Goal: Task Accomplishment & Management: Complete application form

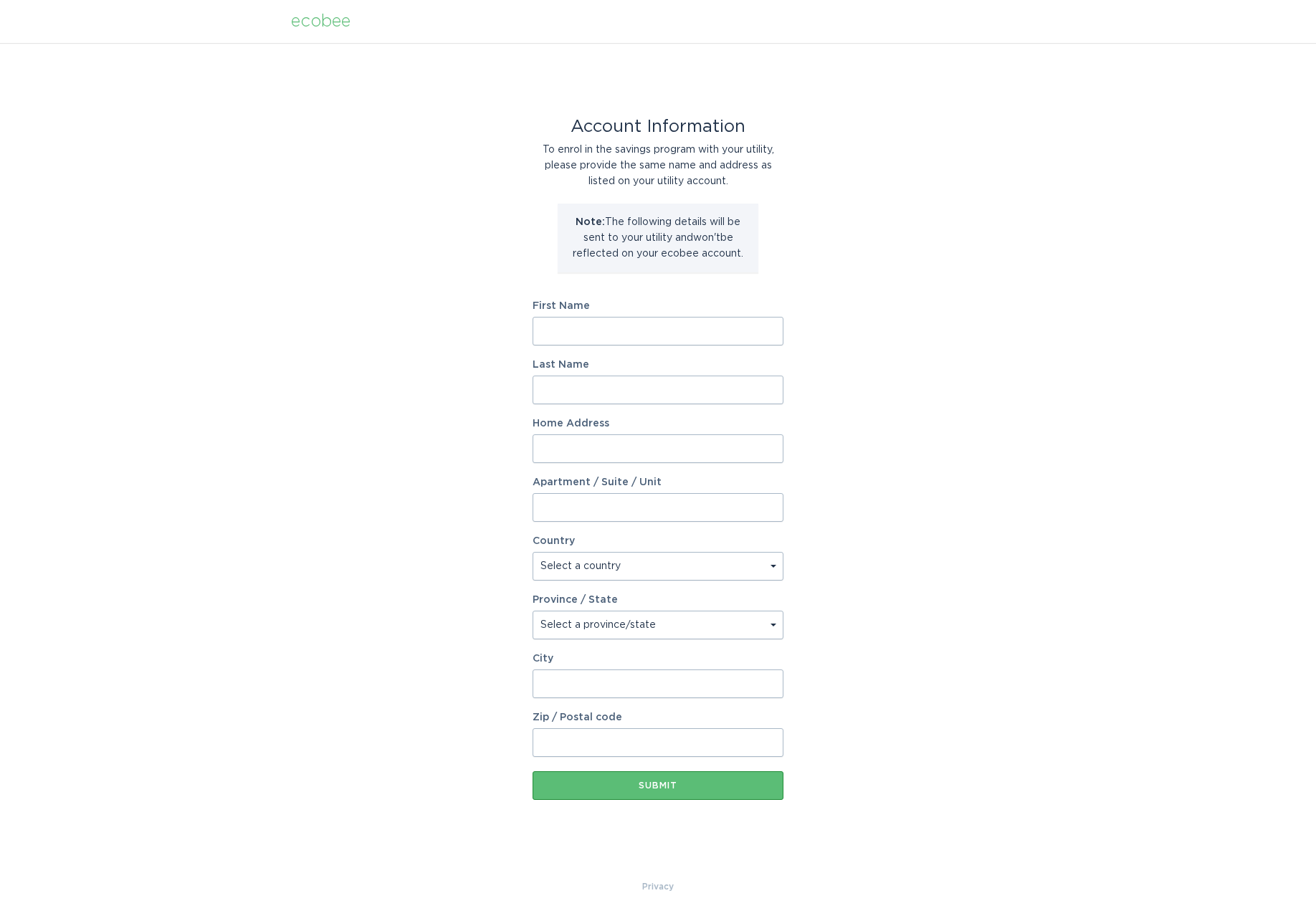
click at [652, 319] on input "First Name" at bounding box center [658, 331] width 251 height 29
type input "[PERSON_NAME]"
type input "Ribeiro"
type input "53 ELIZABETH ST"
type input "6B"
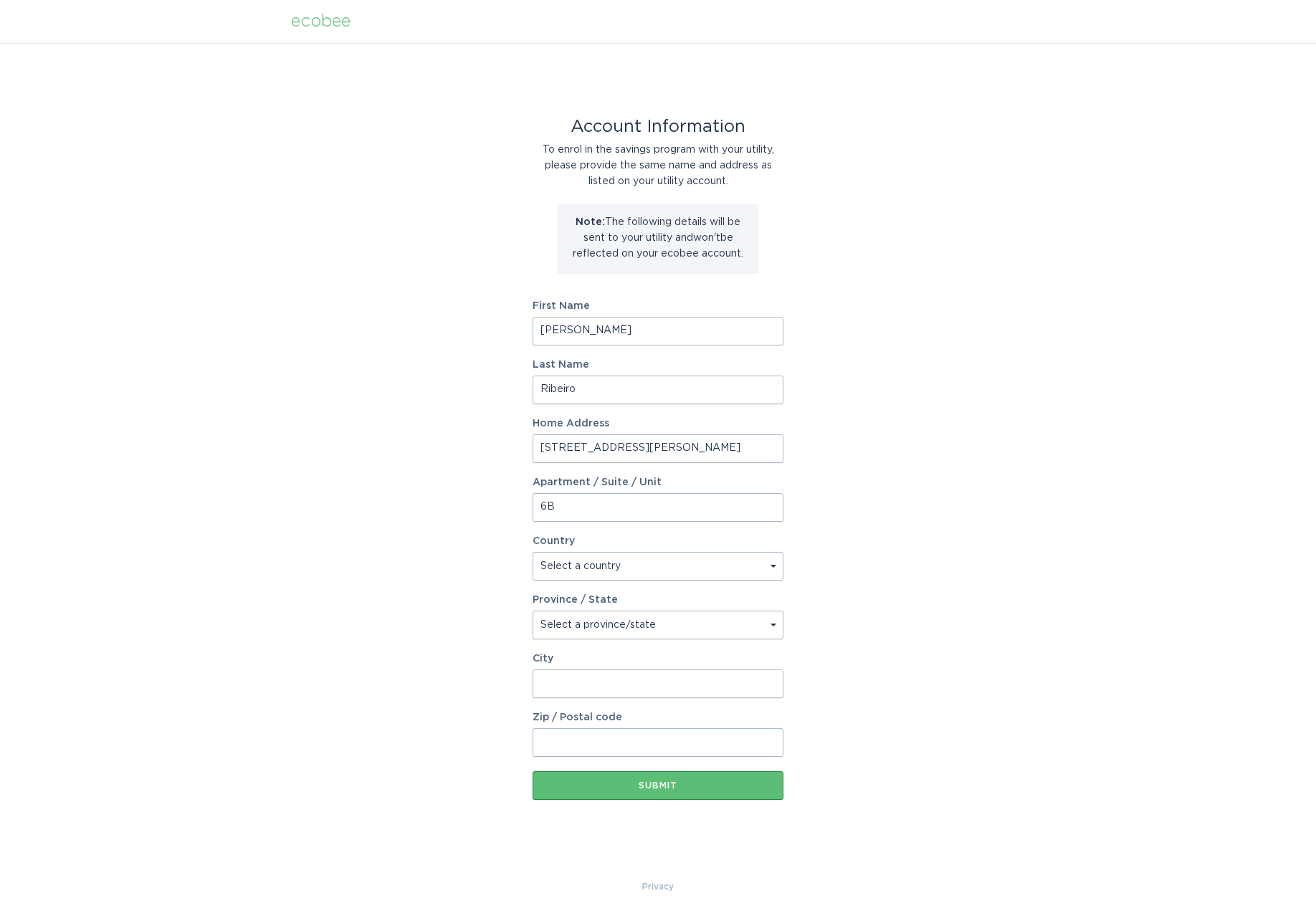
select select "US"
type input "NEW YORK"
type input "10013"
select select "NY"
click at [630, 334] on input "[PERSON_NAME]" at bounding box center [658, 331] width 251 height 29
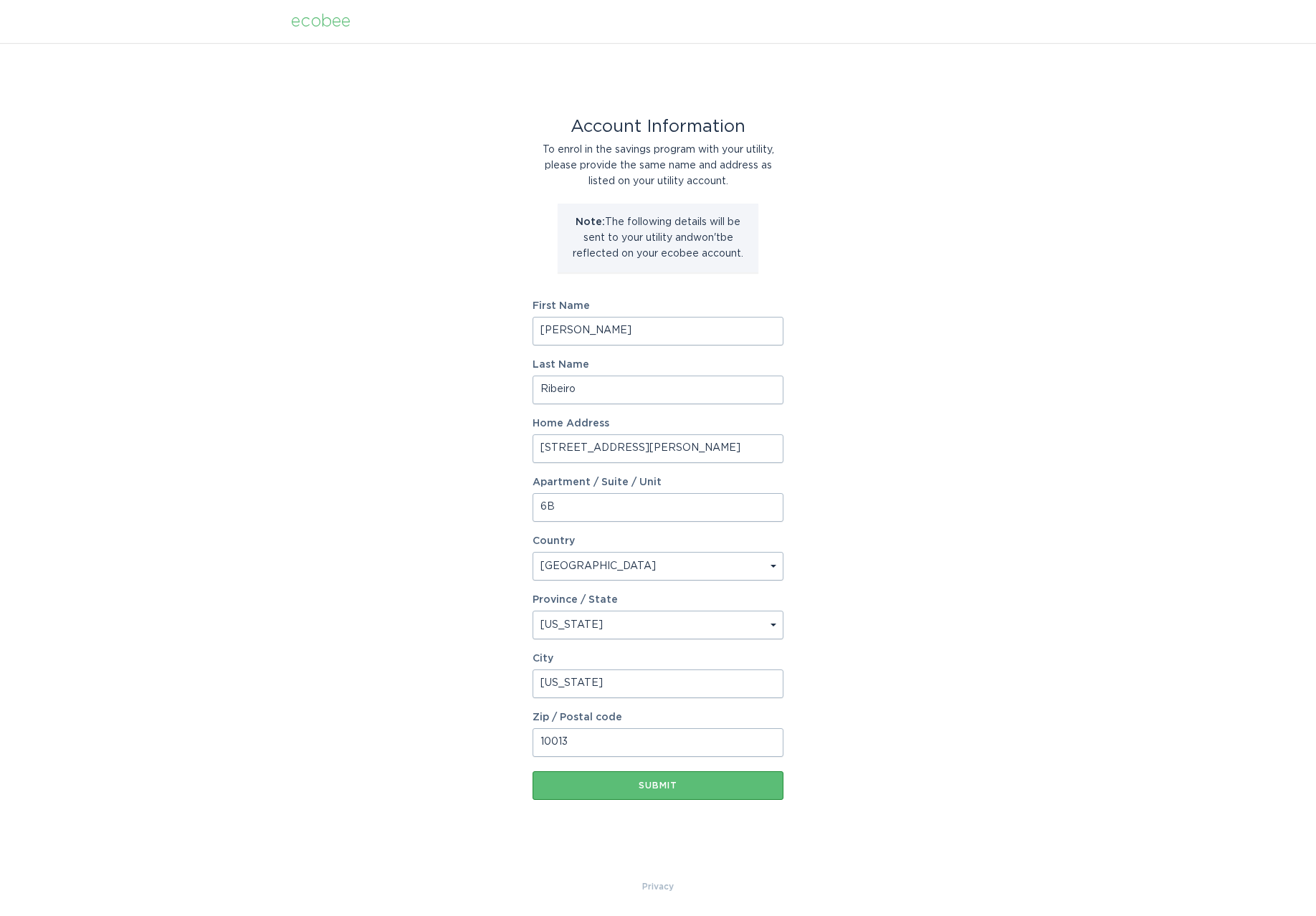
click at [624, 386] on input "Ribeiro" at bounding box center [658, 390] width 251 height 29
click at [624, 448] on input "53 ELIZABETH ST" at bounding box center [658, 448] width 251 height 29
type input "420 Kent Ave"
click at [633, 504] on input "6B" at bounding box center [658, 507] width 251 height 29
type input "APT PH22"
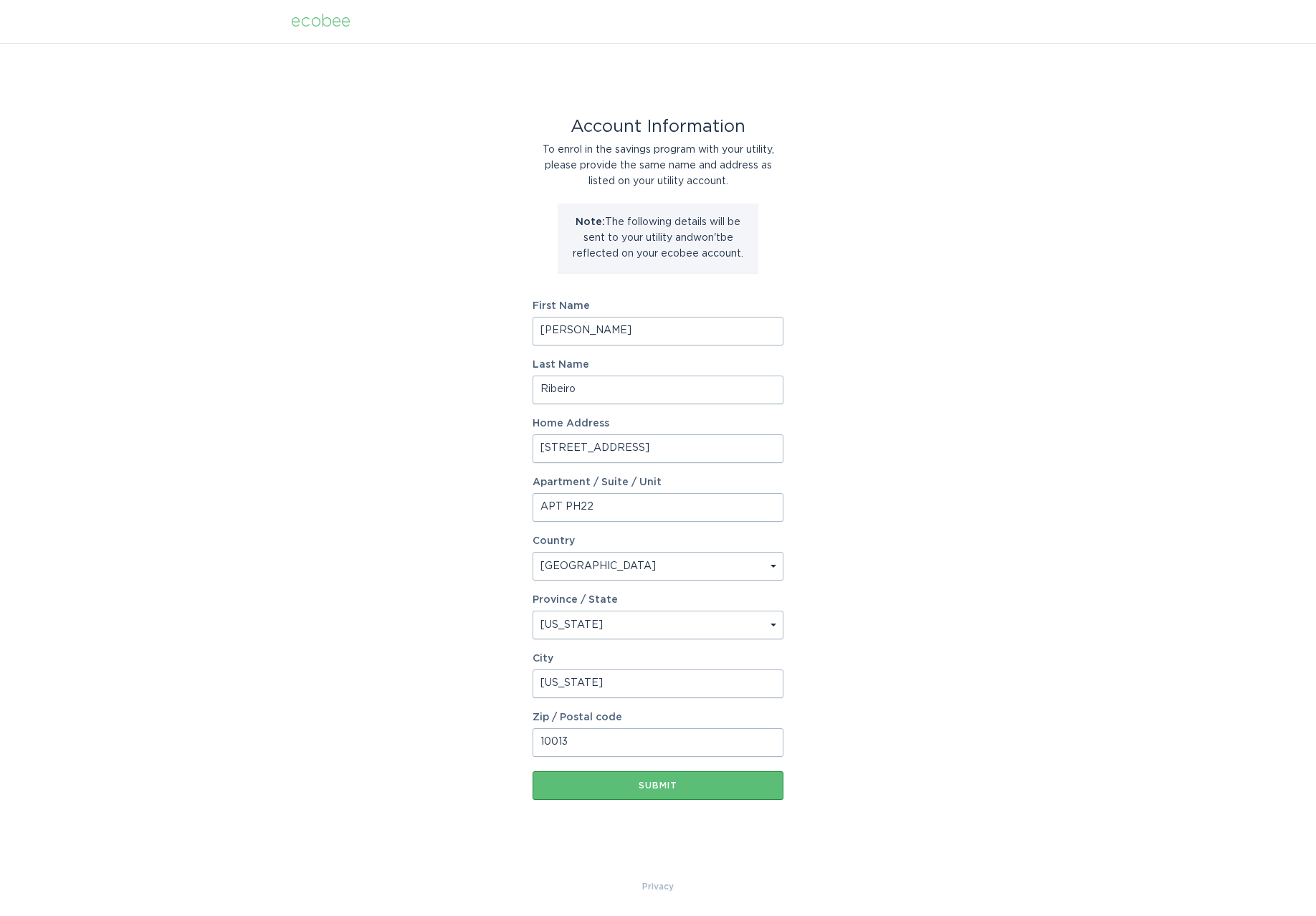
click at [643, 604] on div "Province / State" at bounding box center [658, 601] width 251 height 10
click at [641, 623] on select "Select a province/state [US_STATE] [US_STATE] [US_STATE] [US_STATE] [US_STATE] …" at bounding box center [658, 625] width 251 height 29
click at [533, 611] on select "Select a province/state [US_STATE] [US_STATE] [US_STATE] [US_STATE] [US_STATE] …" at bounding box center [658, 625] width 251 height 29
click at [639, 683] on input "NEW YORK" at bounding box center [658, 684] width 251 height 29
type input "Brooklyn"
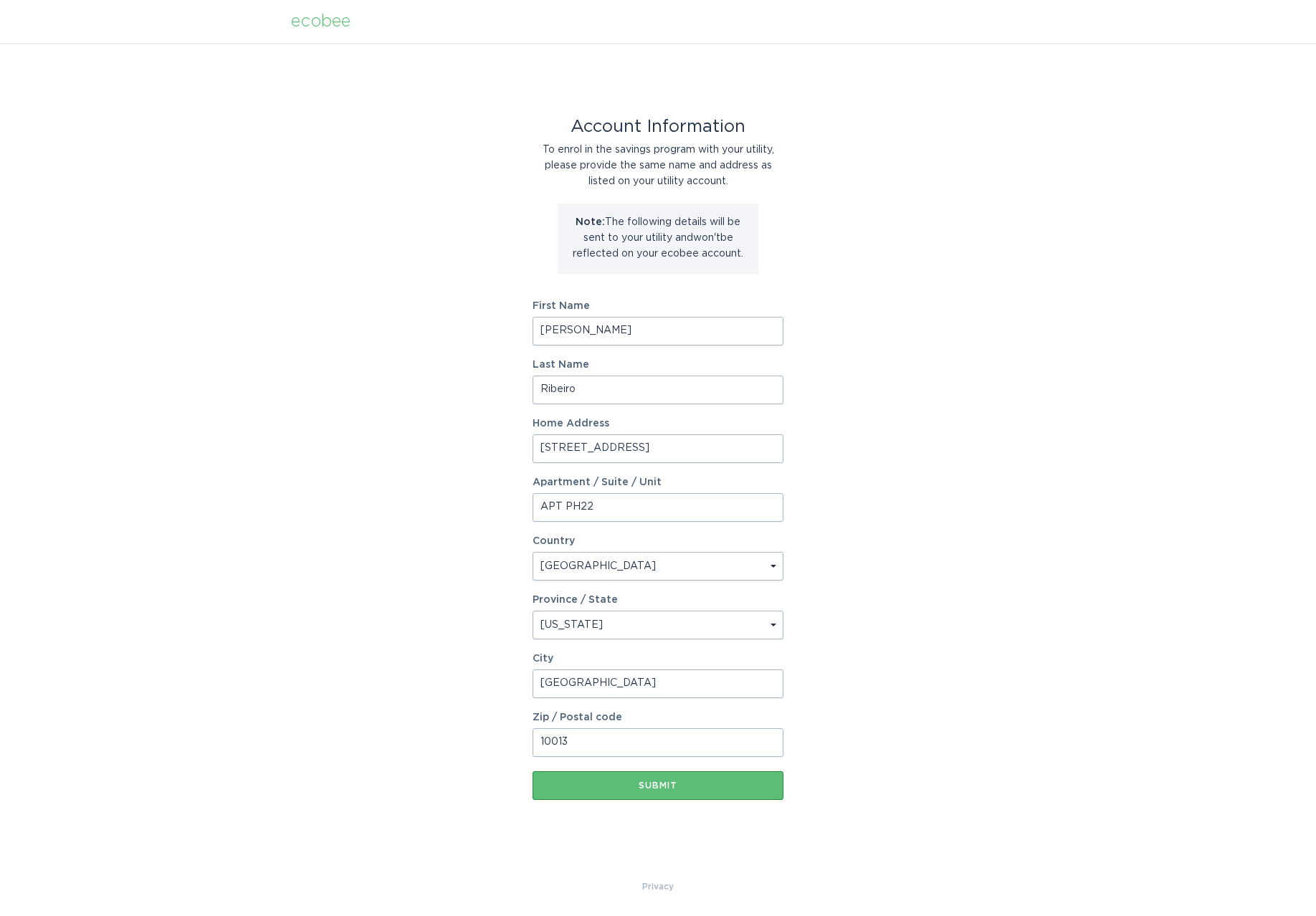
click at [622, 738] on input "10013" at bounding box center [658, 743] width 251 height 29
type input "11249"
click at [647, 787] on div "Submit" at bounding box center [658, 786] width 237 height 9
click at [555, 344] on input "First Name" at bounding box center [658, 331] width 251 height 29
type input "[PERSON_NAME]"
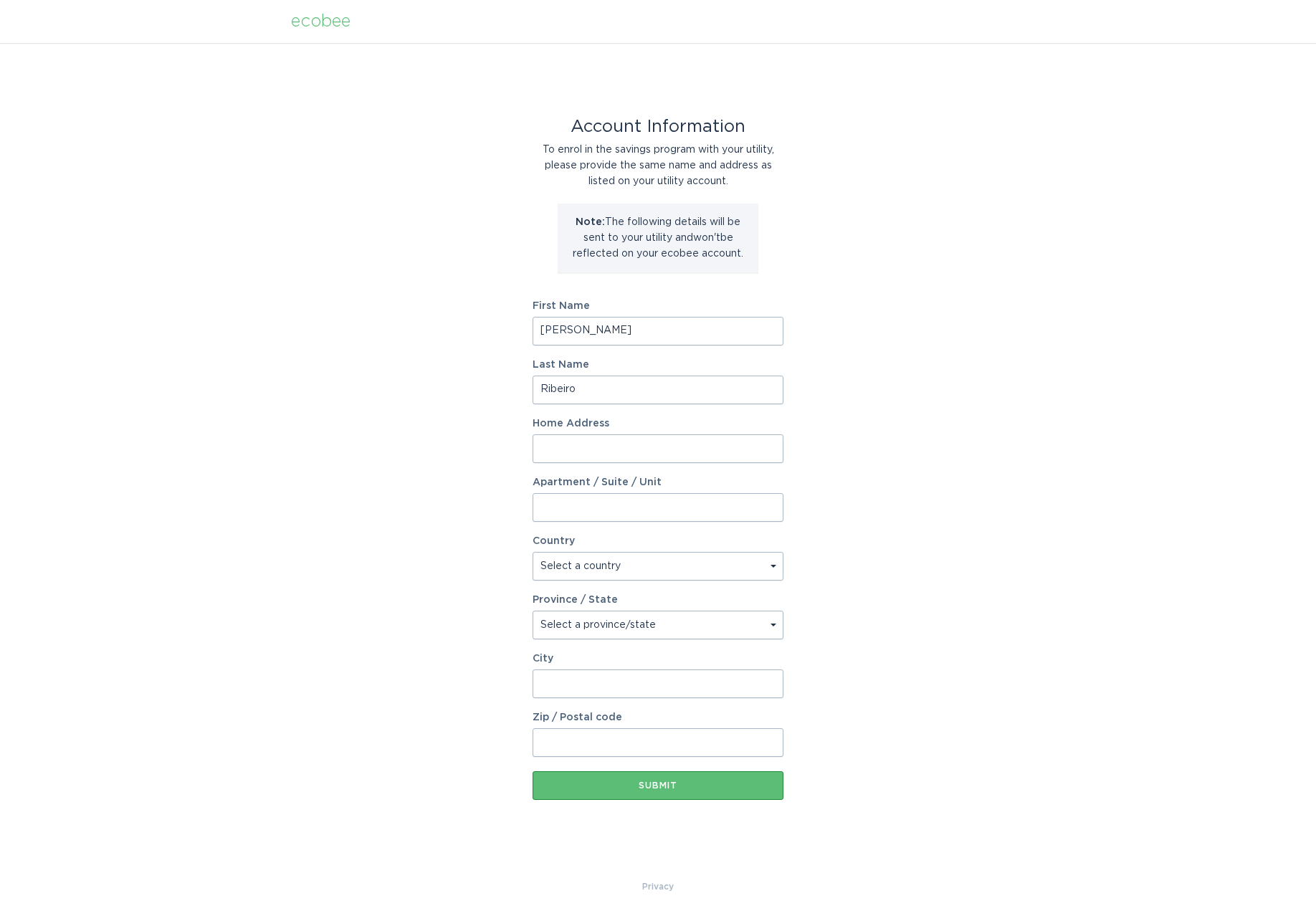
type input "Ribeiro"
type input "[STREET_ADDRESS]"
type input "House"
select select "US"
select select "NY"
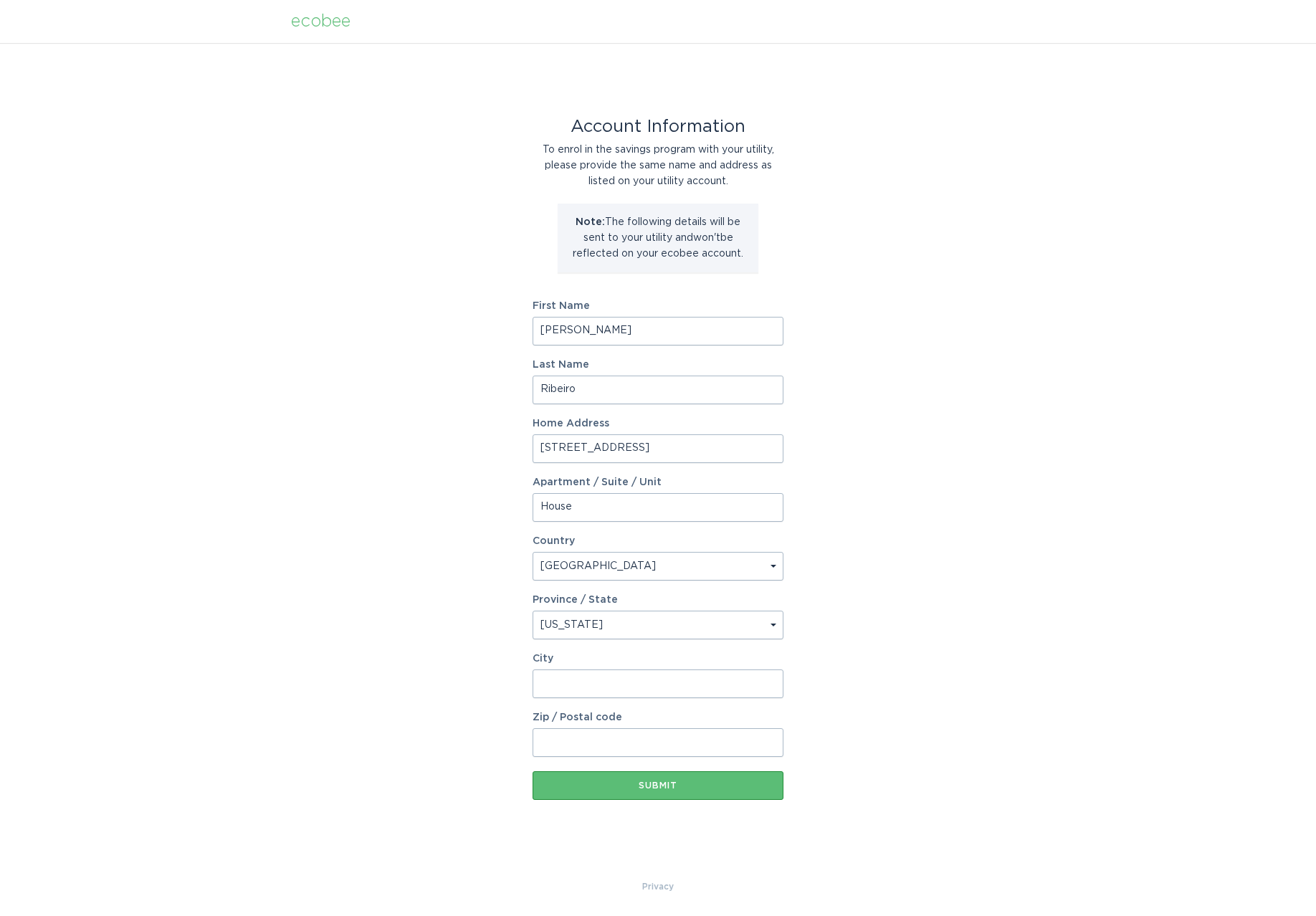
click at [533, 611] on select "Select a province/state [US_STATE] [US_STATE] [US_STATE] [US_STATE] [US_STATE] …" at bounding box center [658, 625] width 251 height 29
click at [588, 681] on input "City" at bounding box center [658, 684] width 251 height 29
type input "Yaphank"
type input "11980"
click at [694, 779] on button "Submit" at bounding box center [658, 785] width 251 height 29
